Goal: Task Accomplishment & Management: Manage account settings

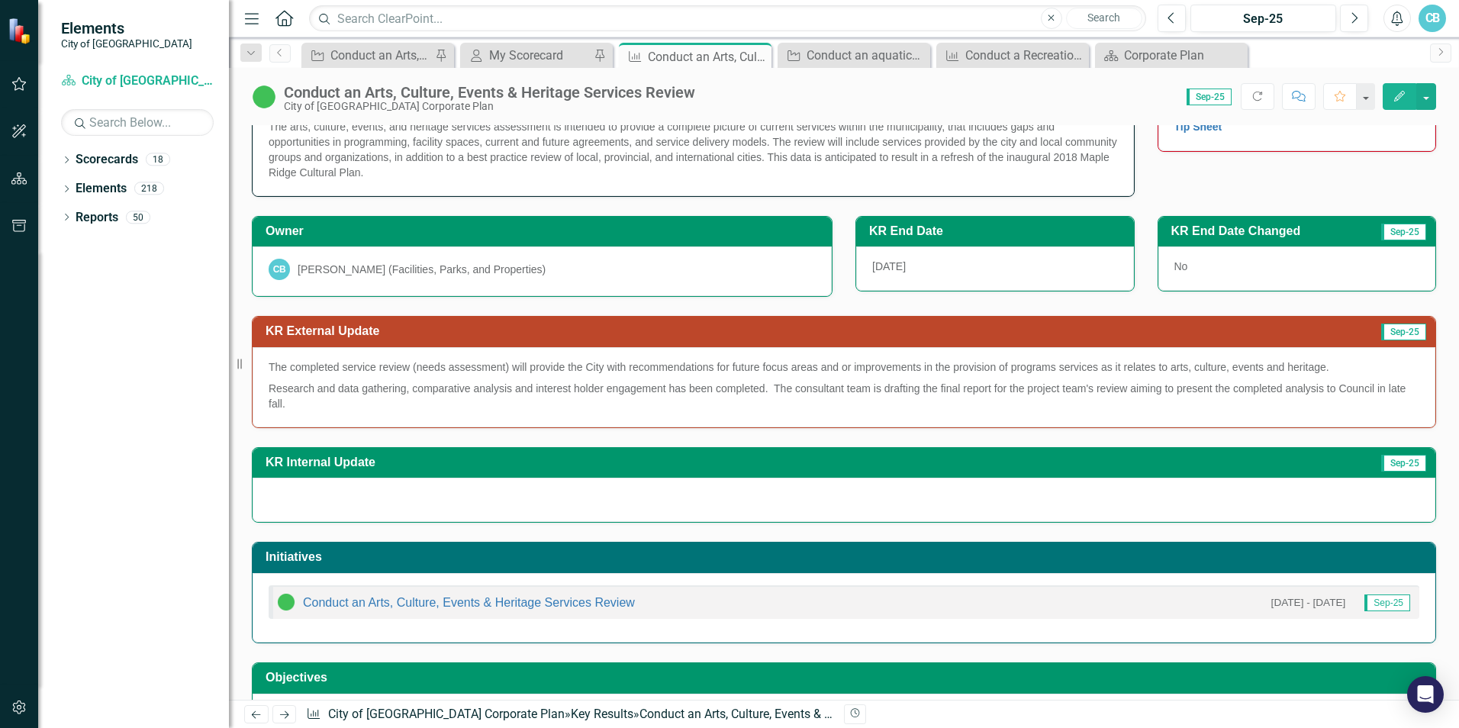
scroll to position [76, 0]
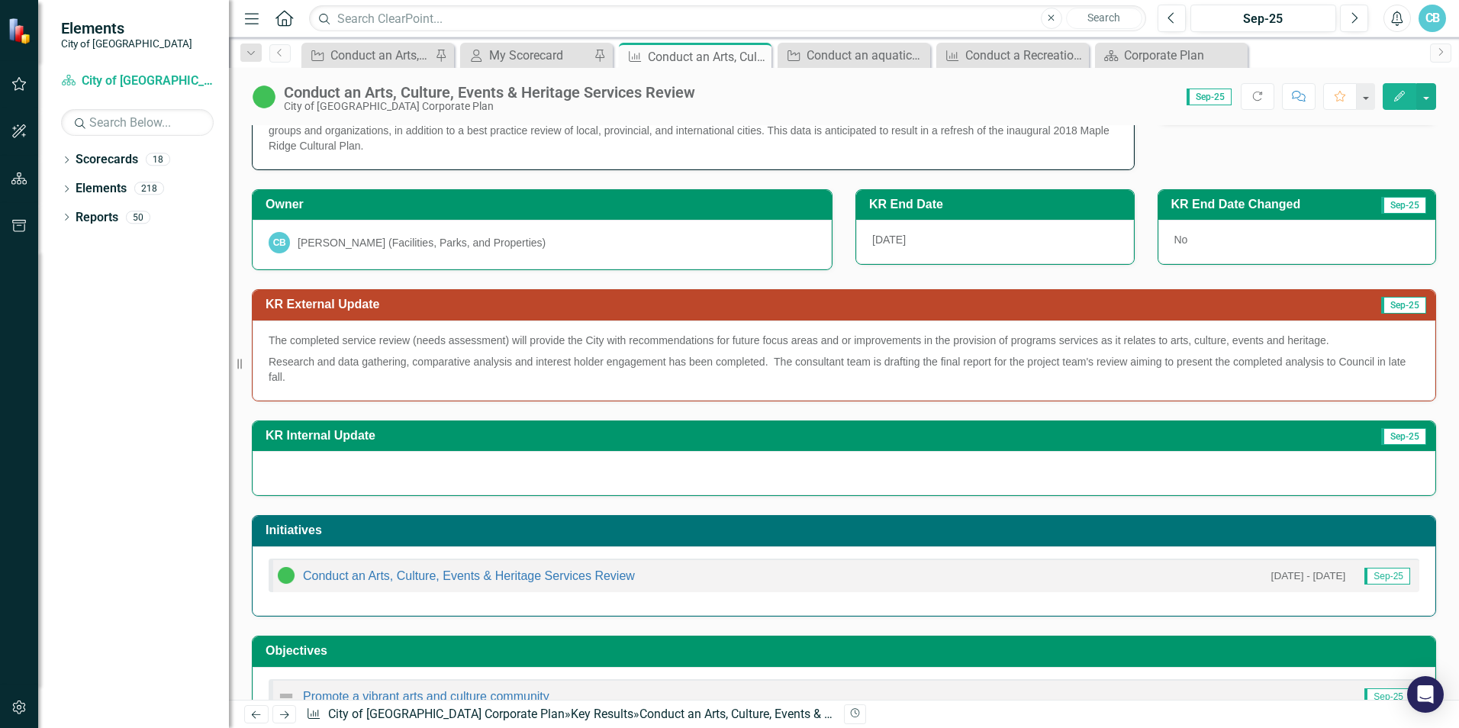
click at [638, 478] on div at bounding box center [844, 473] width 1183 height 44
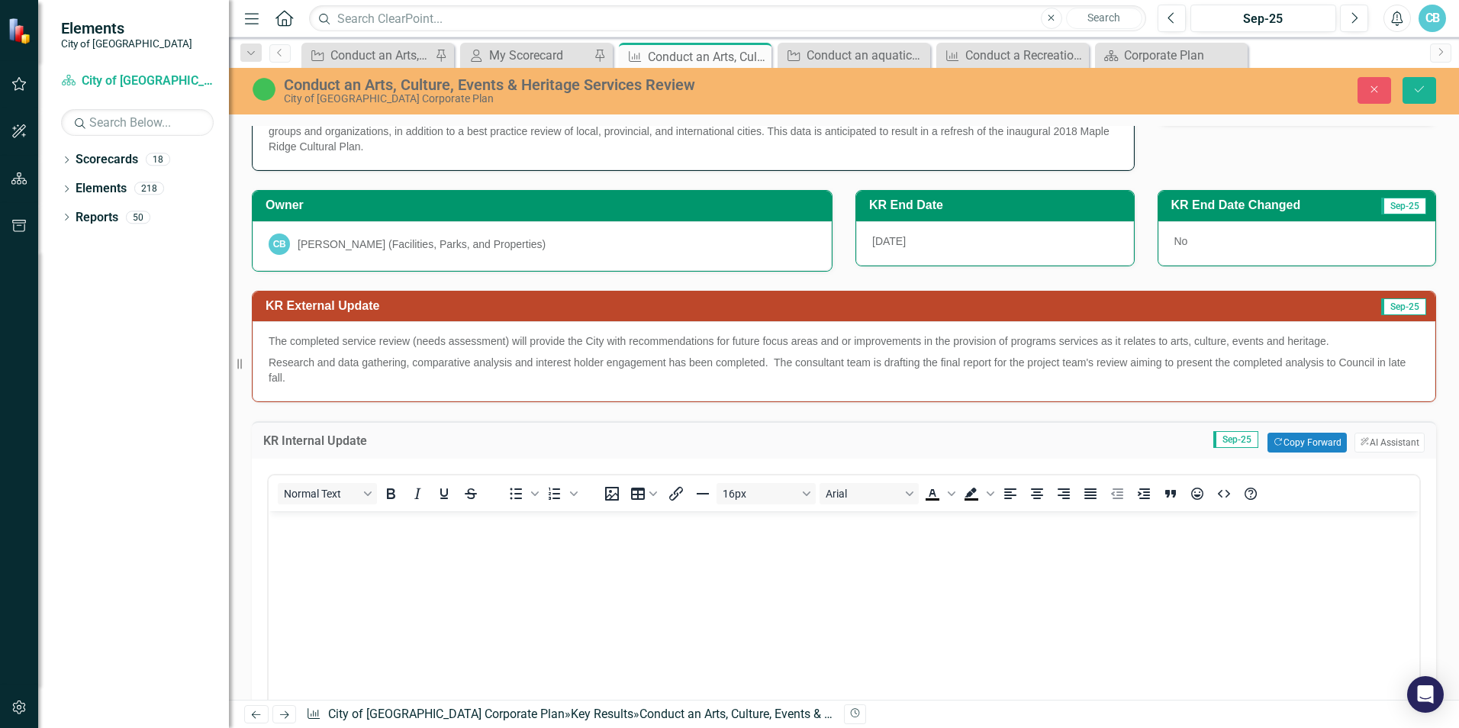
scroll to position [0, 0]
click at [330, 547] on body "Rich Text Area. Press ALT-0 for help." at bounding box center [844, 625] width 1151 height 229
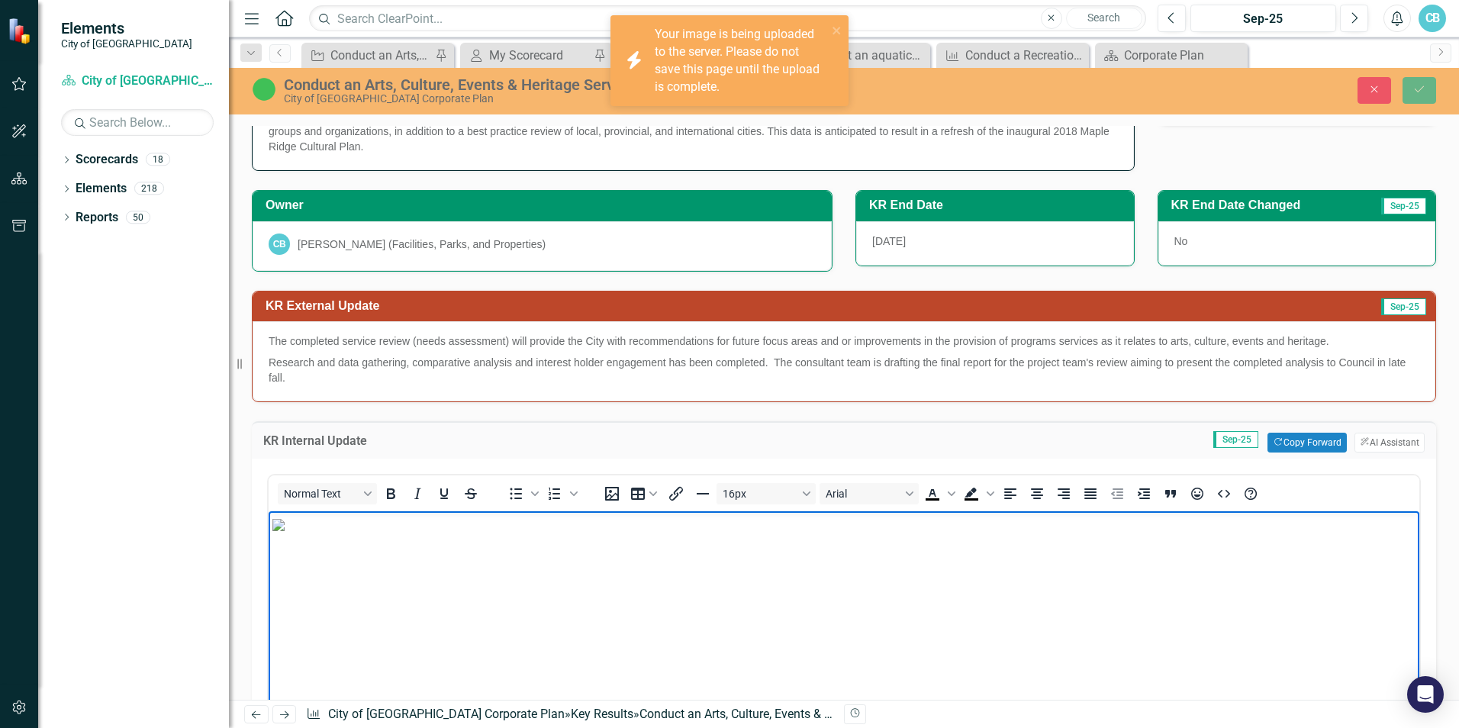
click at [1018, 533] on p "Rich Text Area. Press ALT-0 for help." at bounding box center [843, 524] width 1143 height 18
click at [285, 531] on img "Rich Text Area. Press ALT-0 for help." at bounding box center [278, 525] width 12 height 12
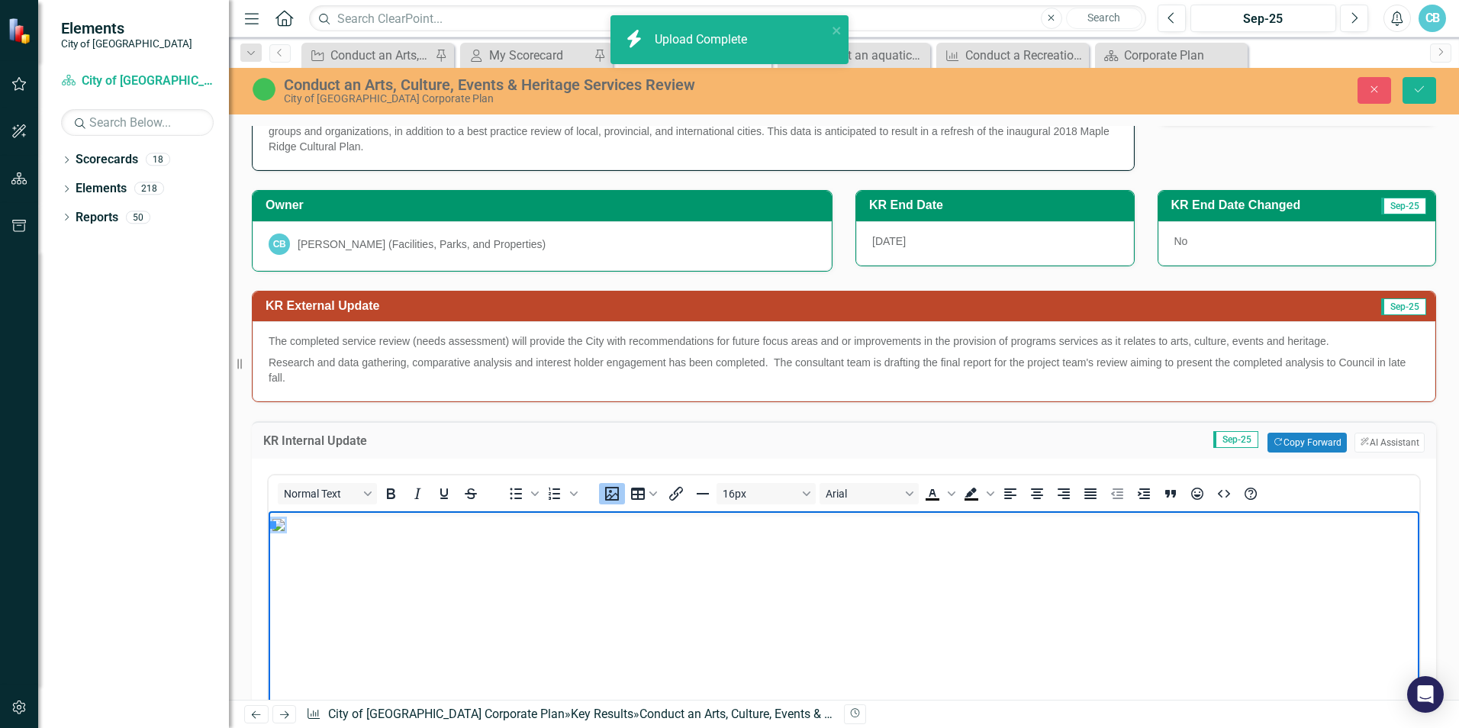
click at [285, 531] on img "Rich Text Area. Press ALT-0 for help." at bounding box center [278, 525] width 12 height 12
click at [806, 655] on body "Rich Text Area. Press ALT-0 for help." at bounding box center [844, 625] width 1151 height 229
click at [285, 531] on img "Rich Text Area. Press ALT-0 for help." at bounding box center [278, 525] width 12 height 12
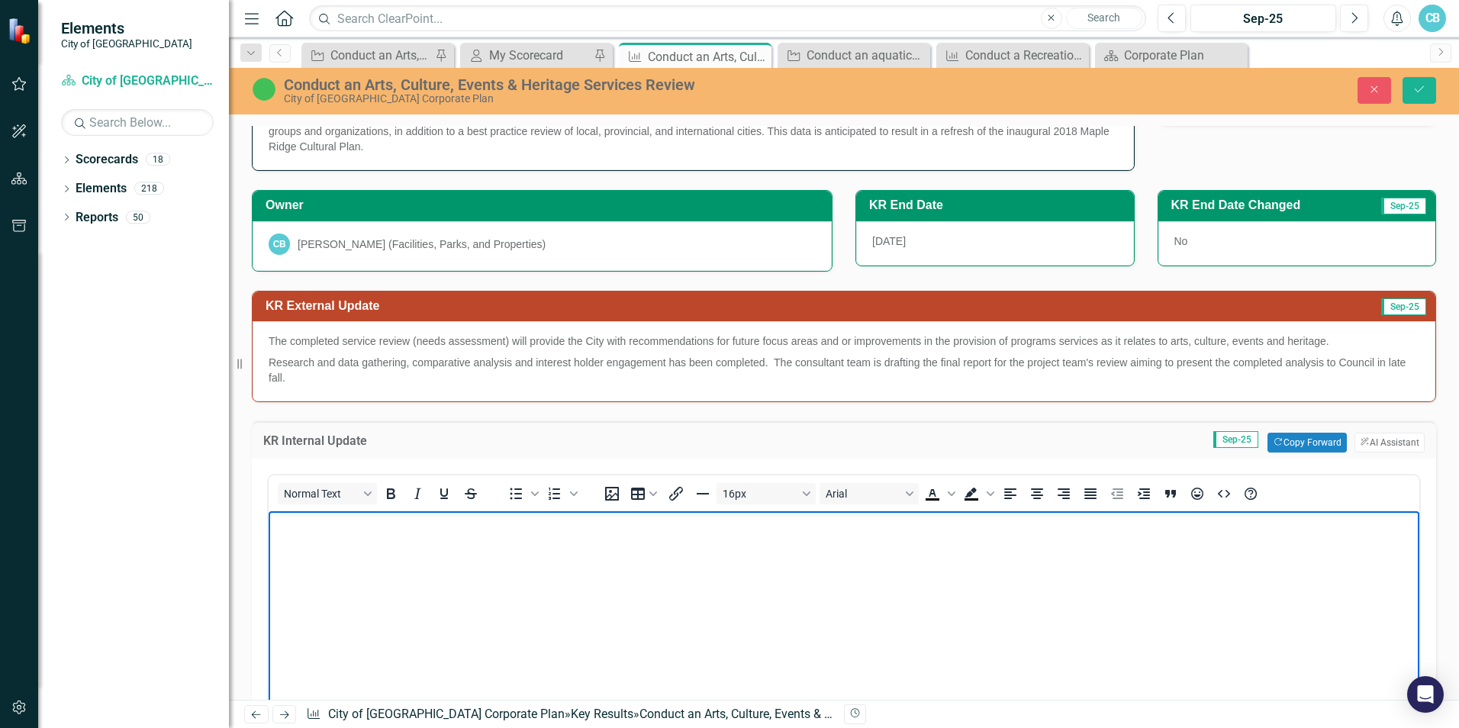
click at [896, 623] on body "Rich Text Area. Press ALT-0 for help." at bounding box center [844, 625] width 1151 height 229
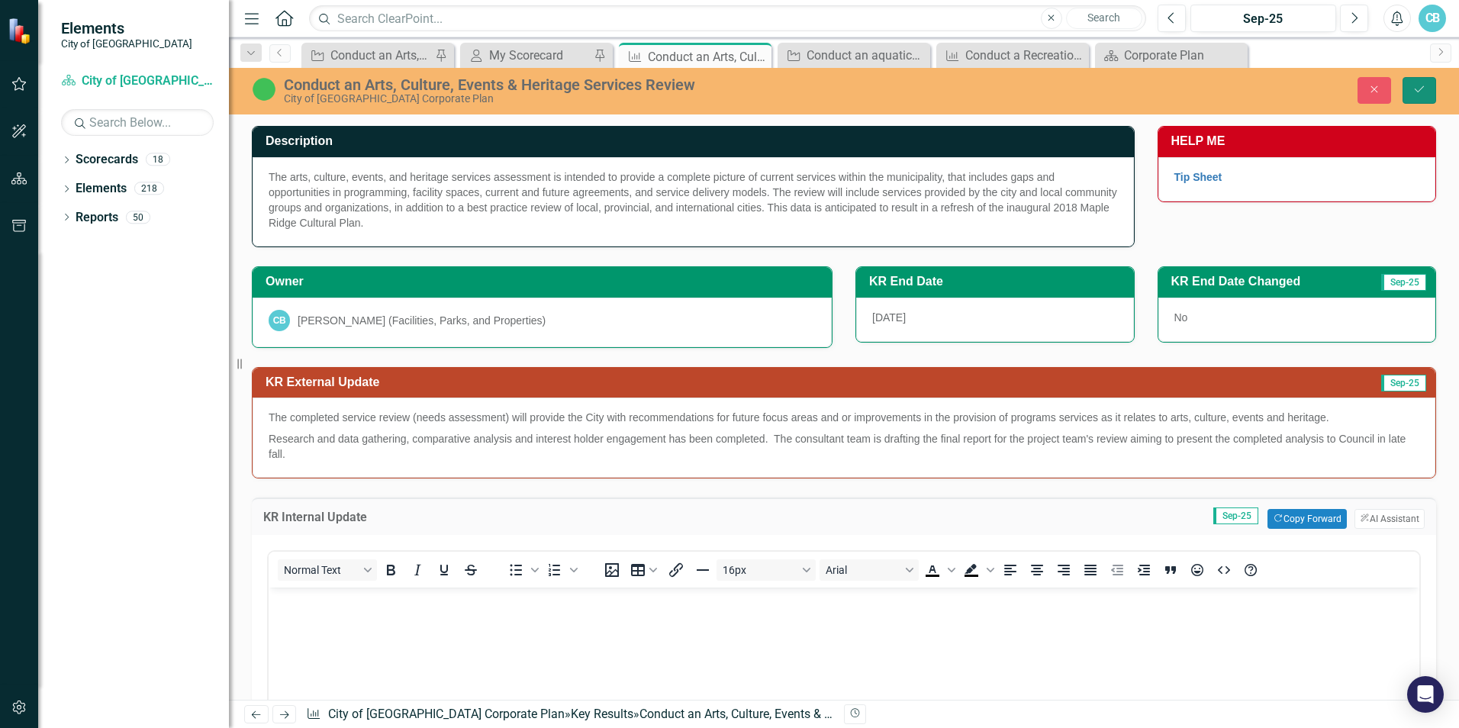
click at [1427, 92] on button "Save" at bounding box center [1419, 90] width 34 height 27
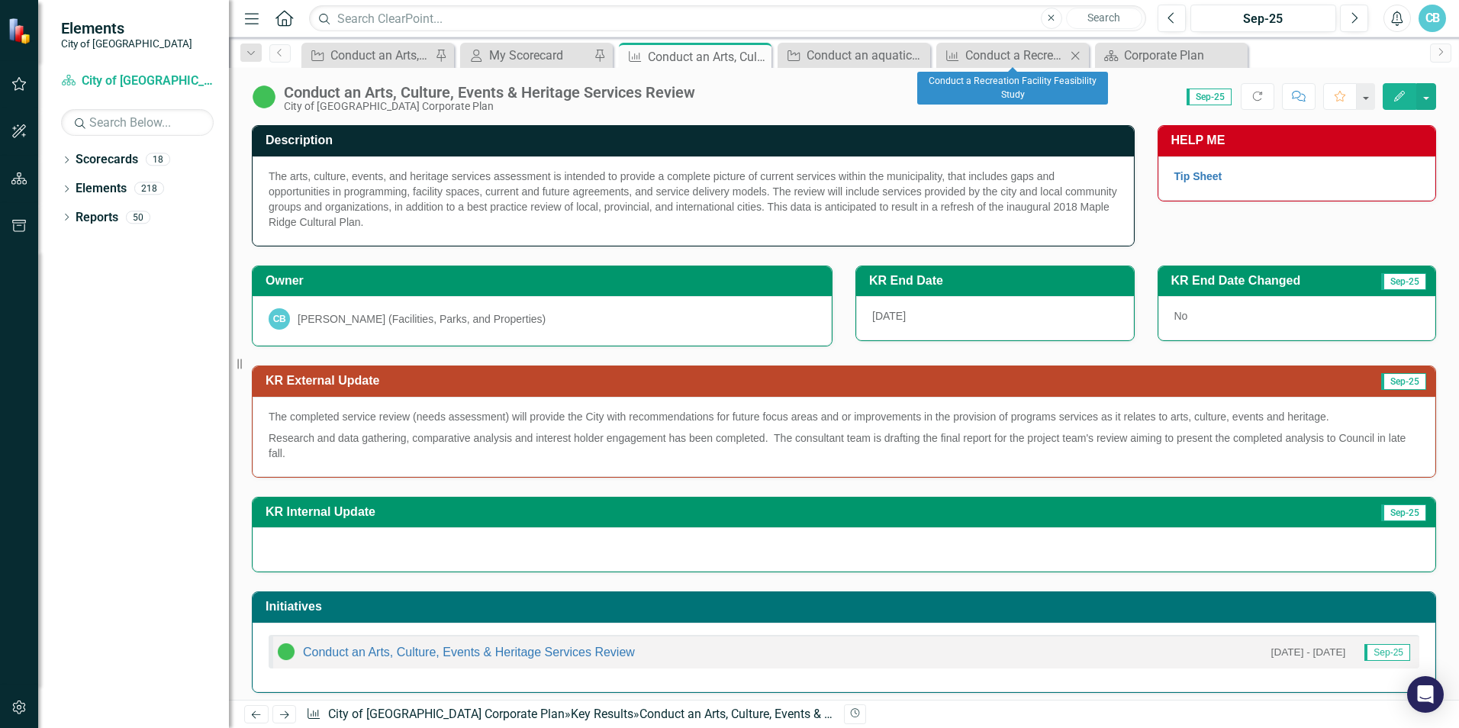
click at [1075, 52] on icon "Close" at bounding box center [1074, 56] width 15 height 12
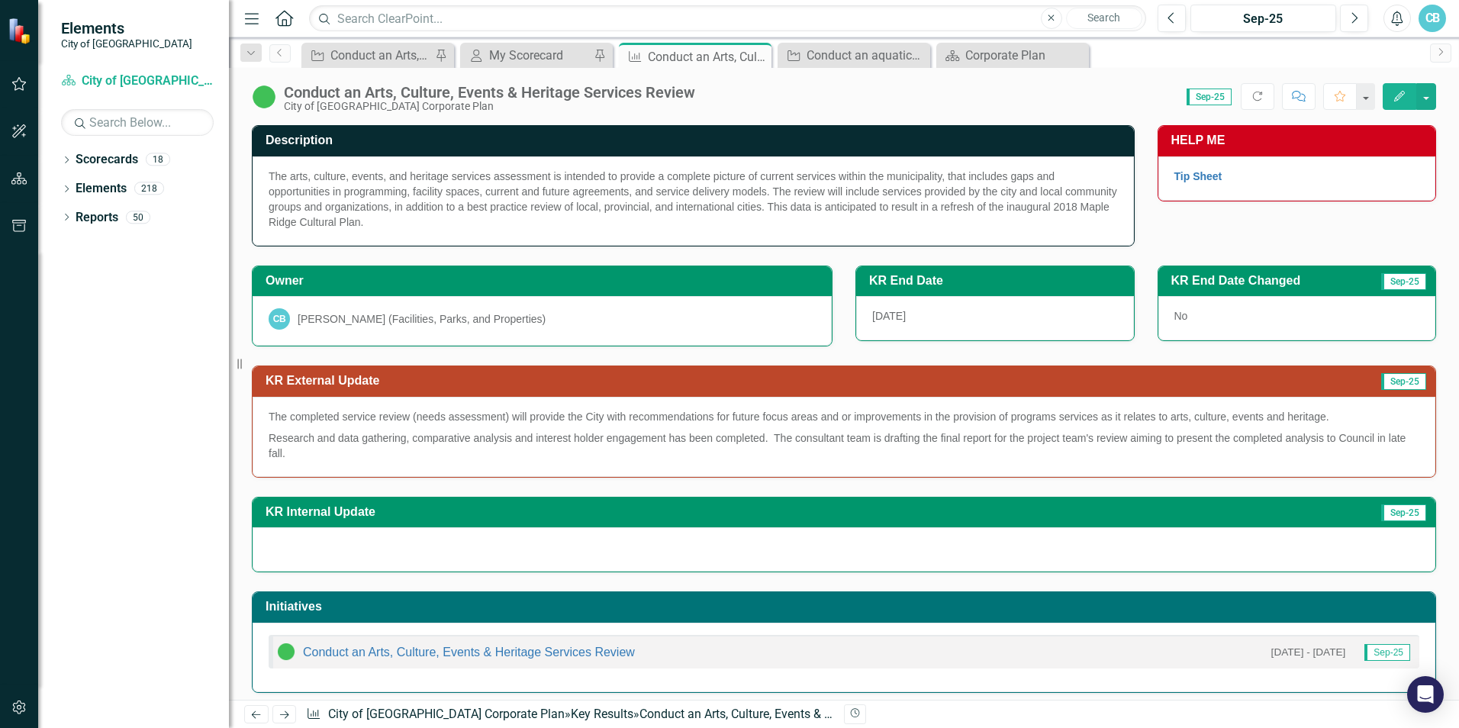
click at [1427, 16] on div "CB" at bounding box center [1431, 18] width 27 height 27
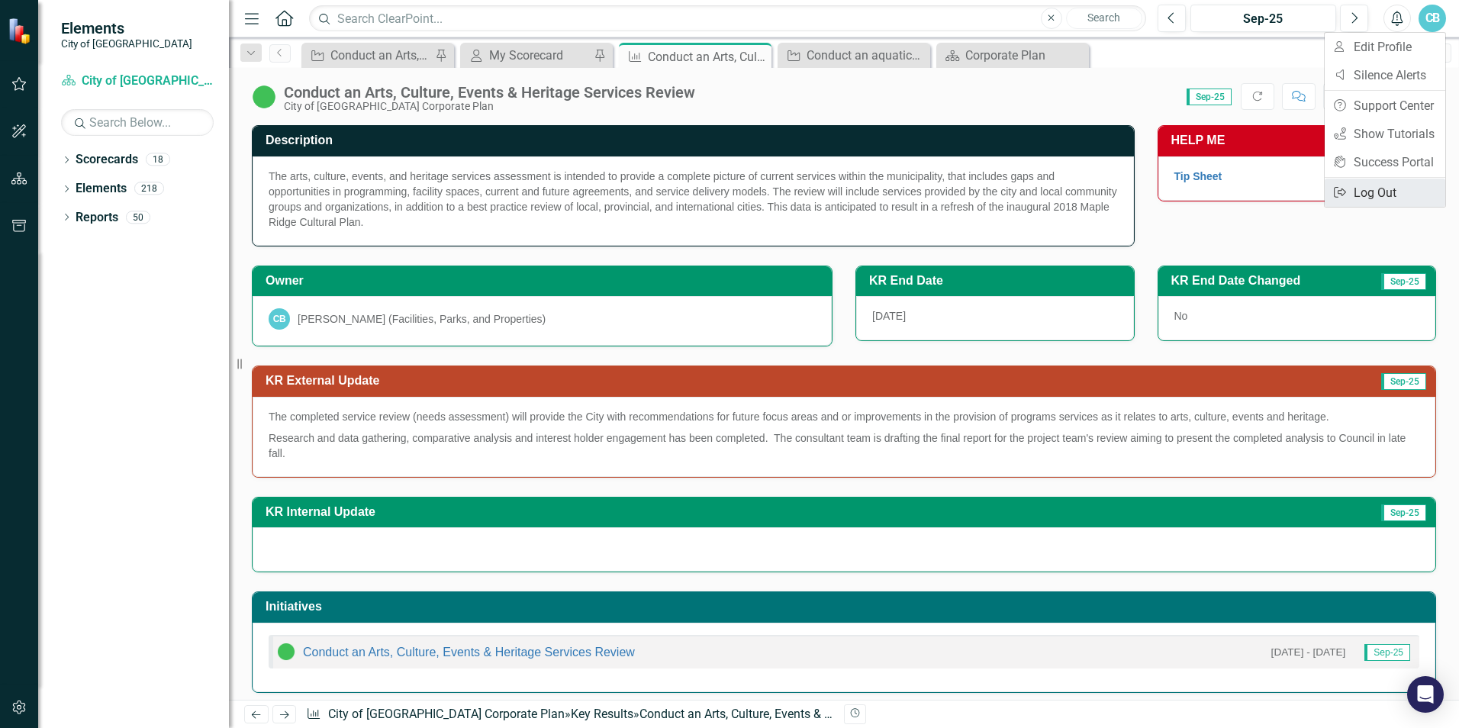
click at [1362, 188] on link "Logout Log Out" at bounding box center [1384, 193] width 121 height 28
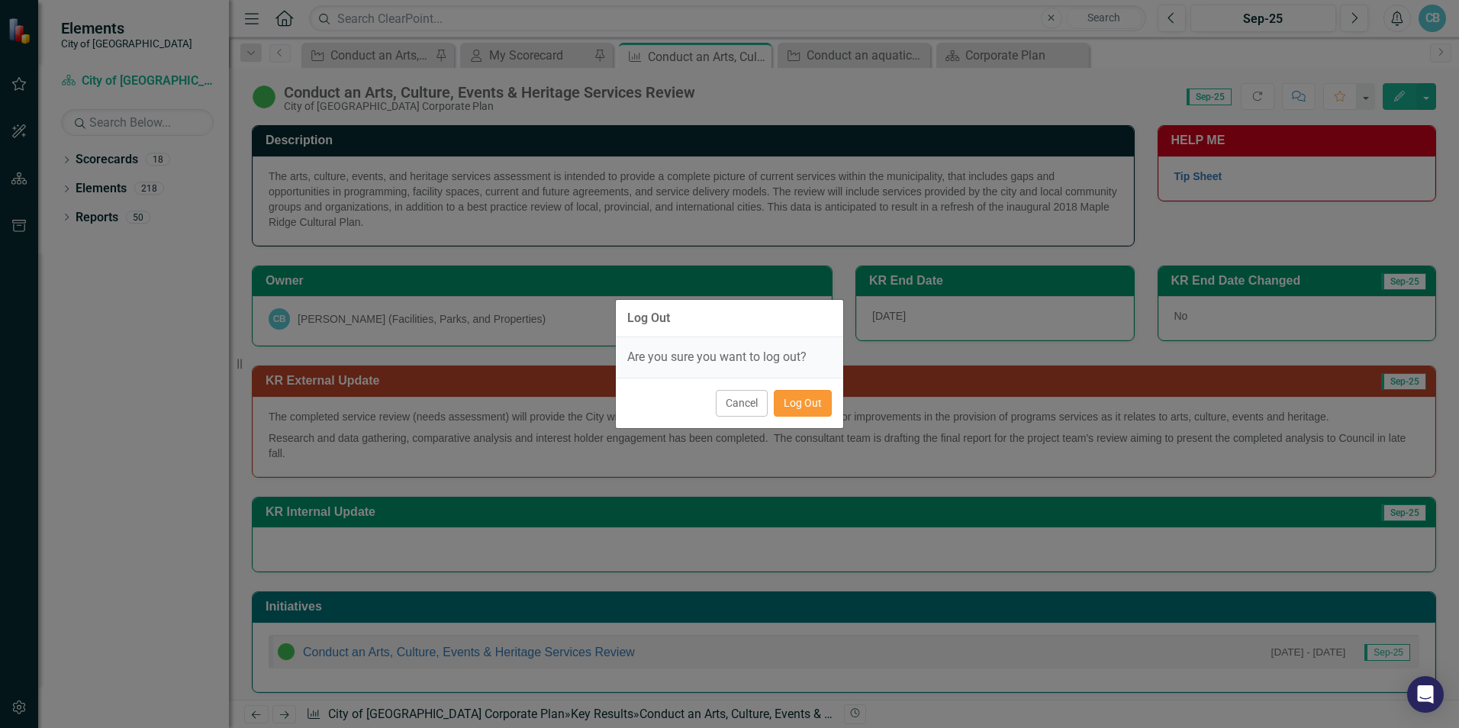
click at [816, 402] on button "Log Out" at bounding box center [803, 403] width 58 height 27
